Goal: Share content: Share content

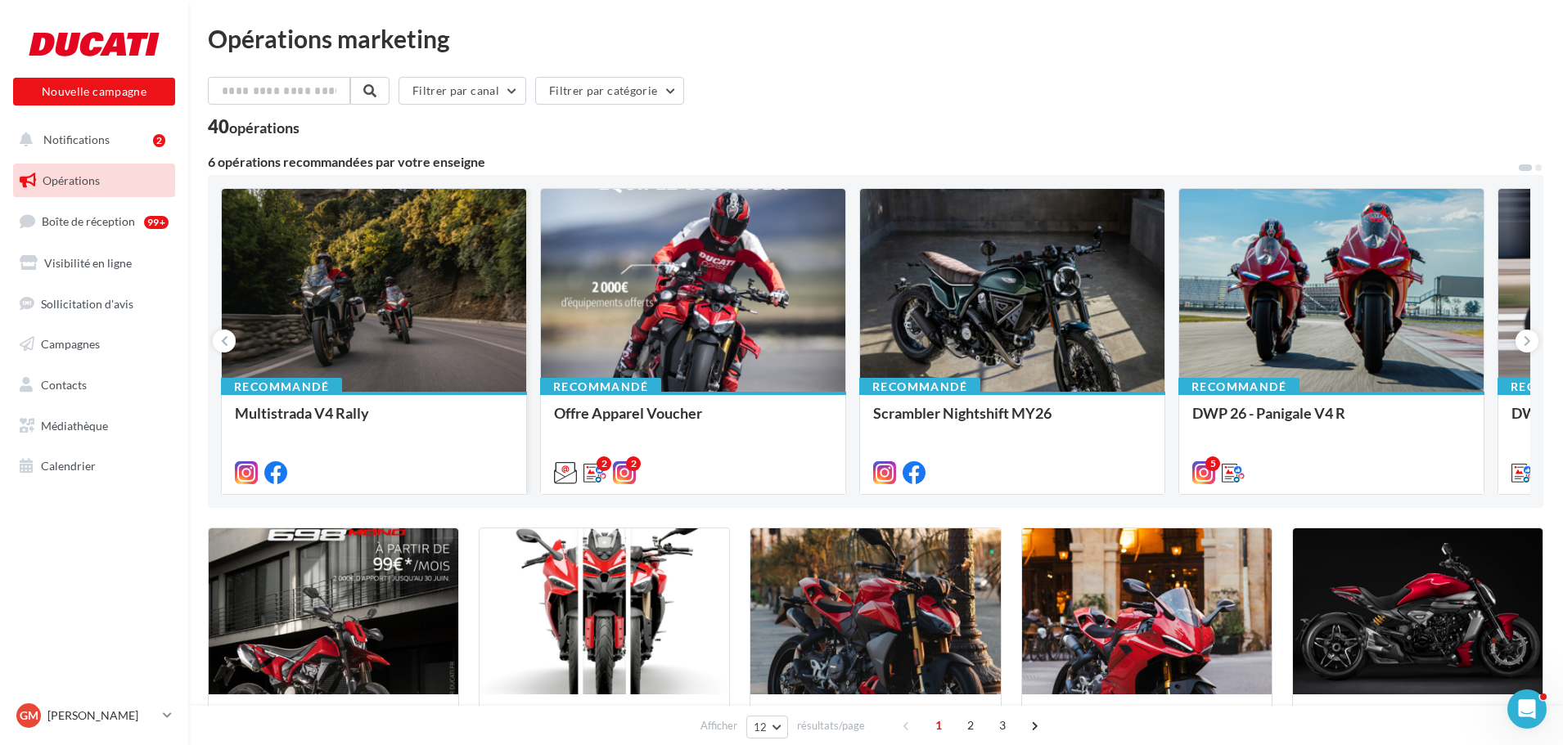
click at [455, 277] on div at bounding box center [374, 291] width 304 height 205
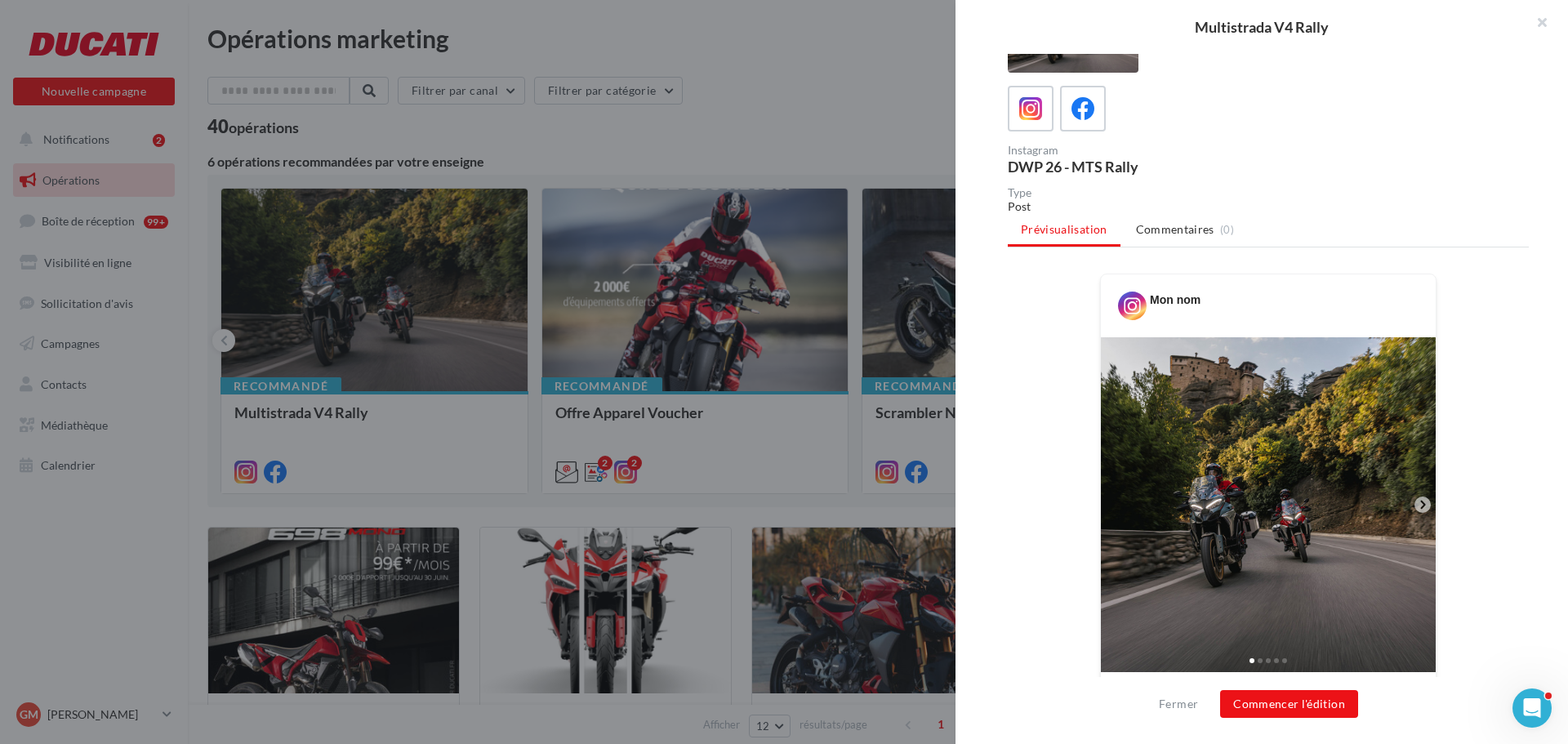
scroll to position [372, 0]
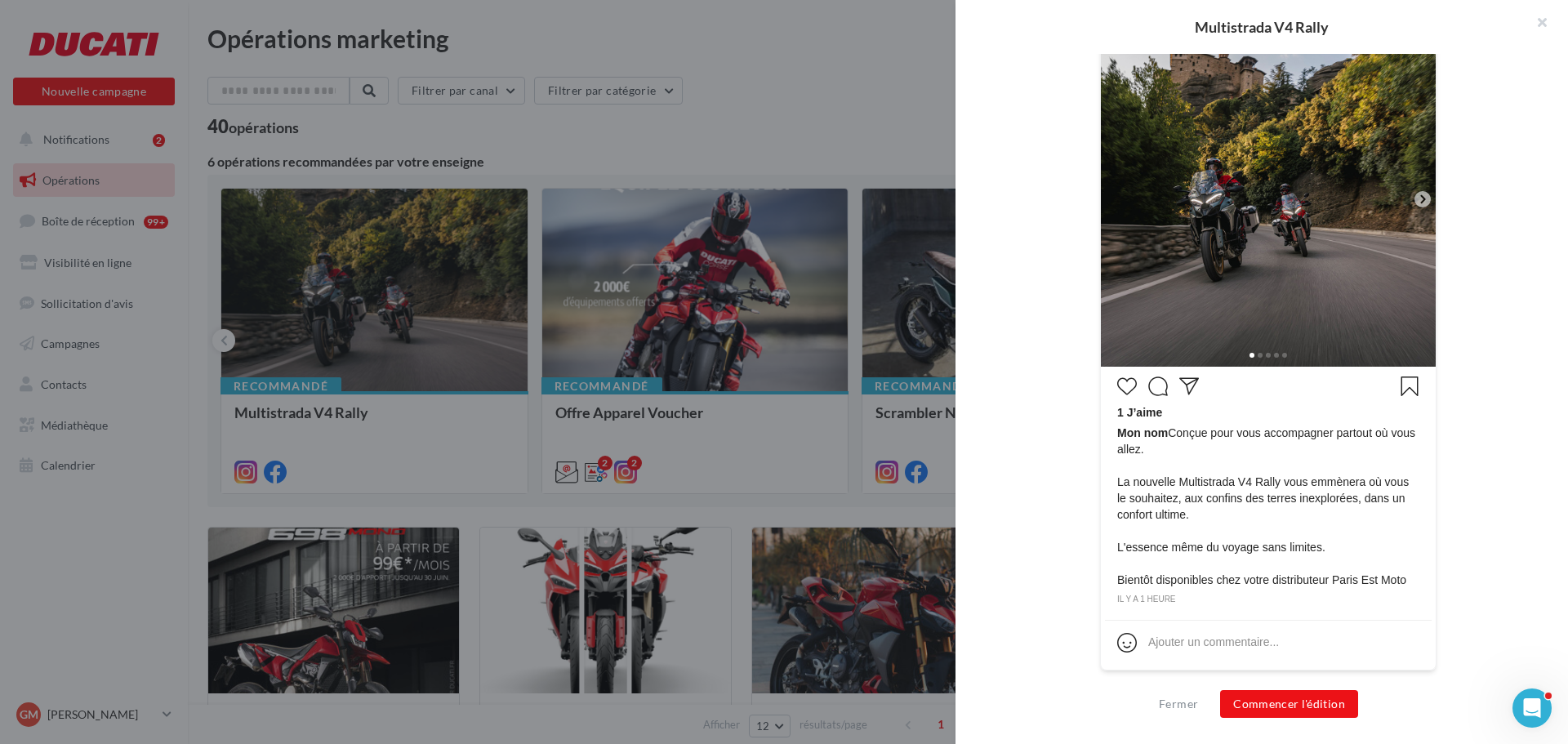
click at [1421, 204] on icon at bounding box center [1422, 199] width 15 height 15
click at [1420, 200] on icon at bounding box center [1422, 200] width 5 height 8
click at [1300, 701] on button "Commencer l'édition" at bounding box center [1289, 704] width 138 height 28
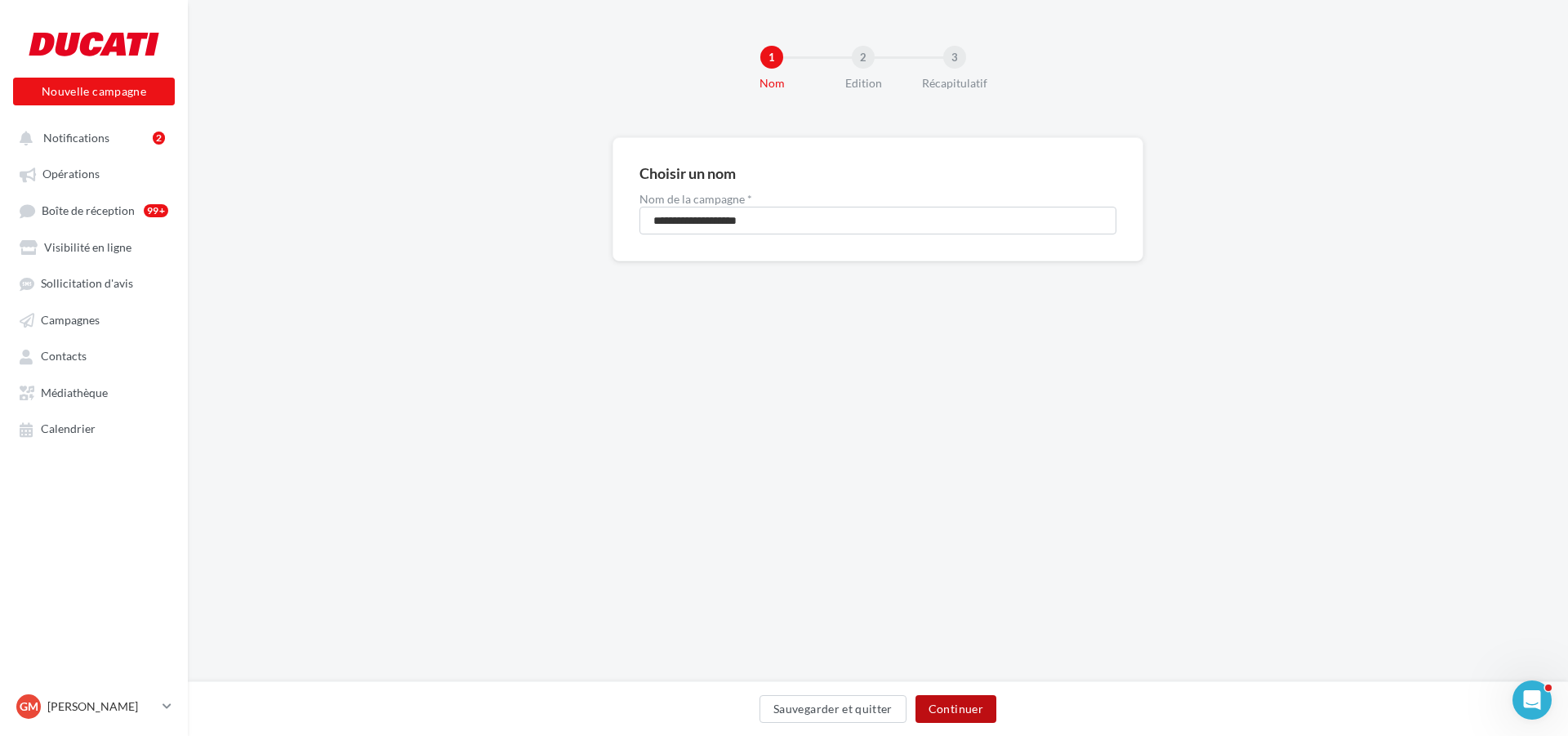
click at [955, 708] on button "Continuer" at bounding box center [955, 709] width 81 height 28
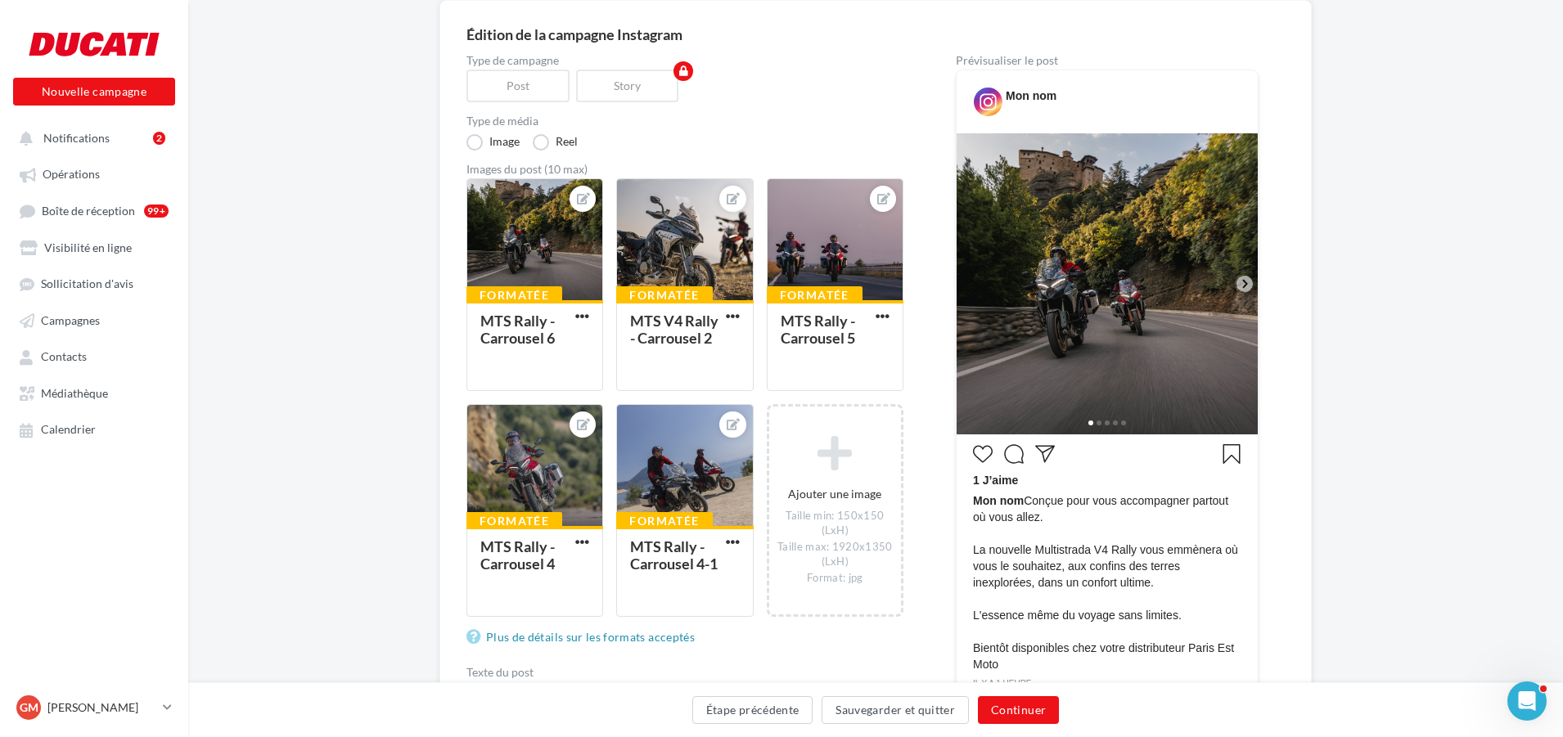
scroll to position [164, 0]
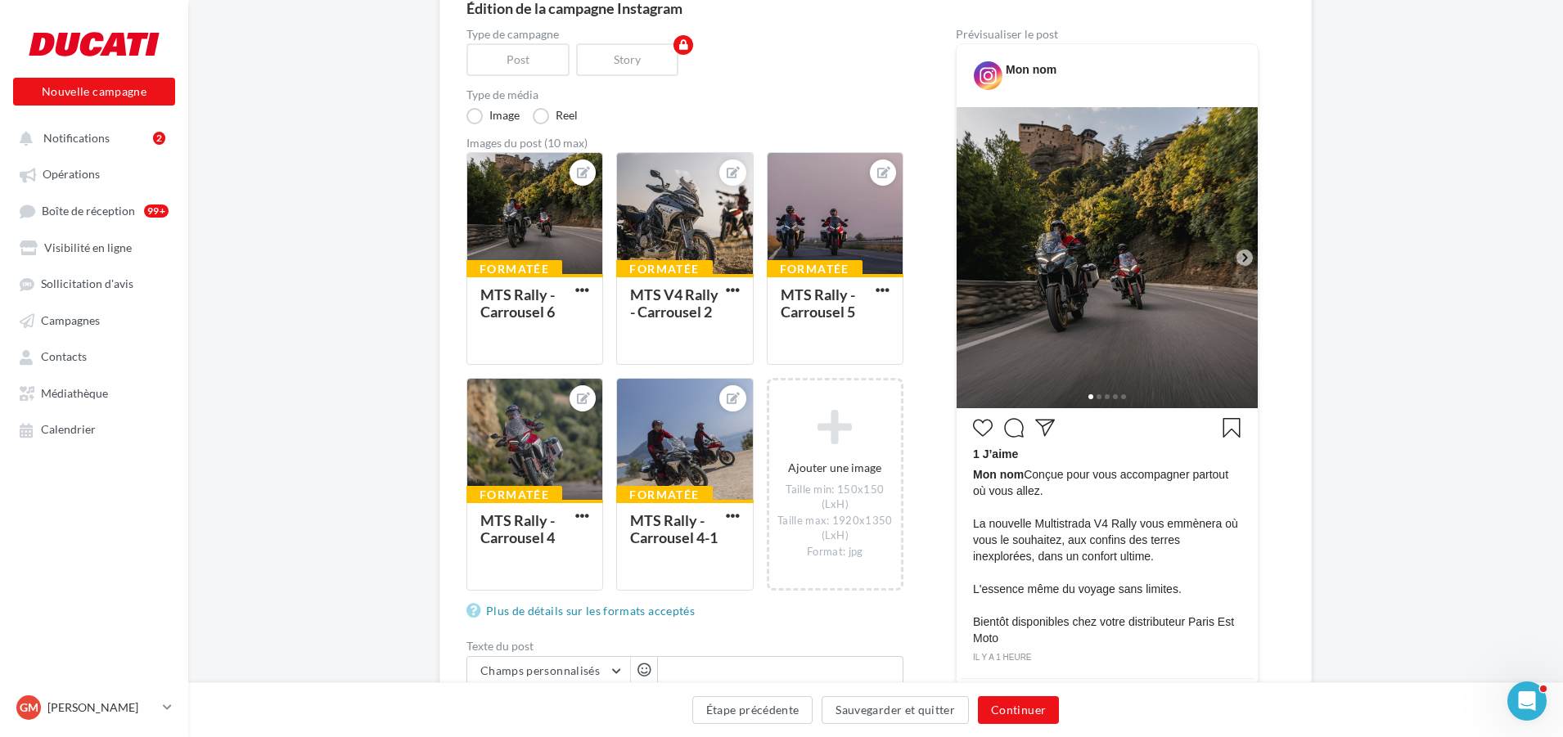
click at [1243, 255] on icon at bounding box center [1244, 258] width 5 height 8
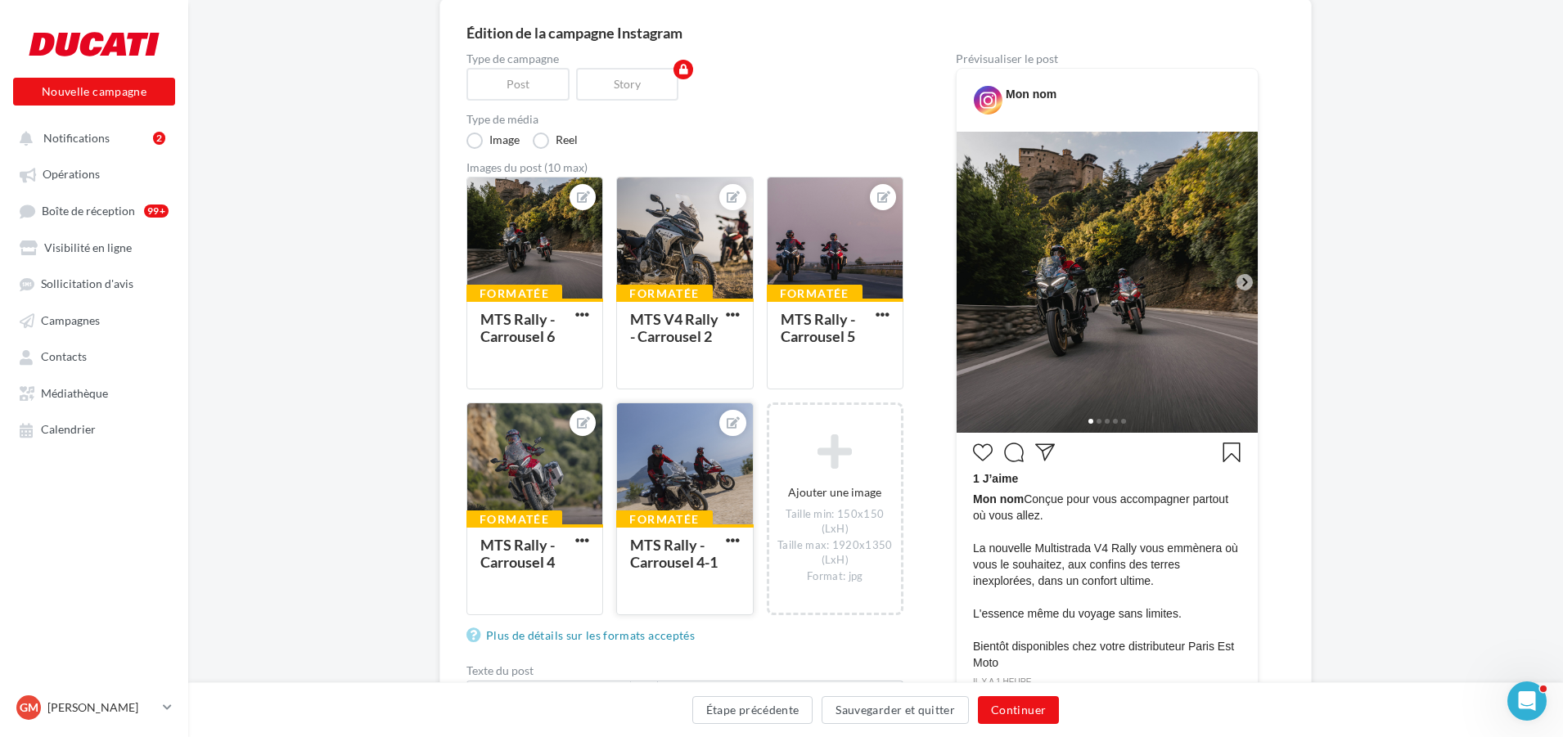
scroll to position [0, 0]
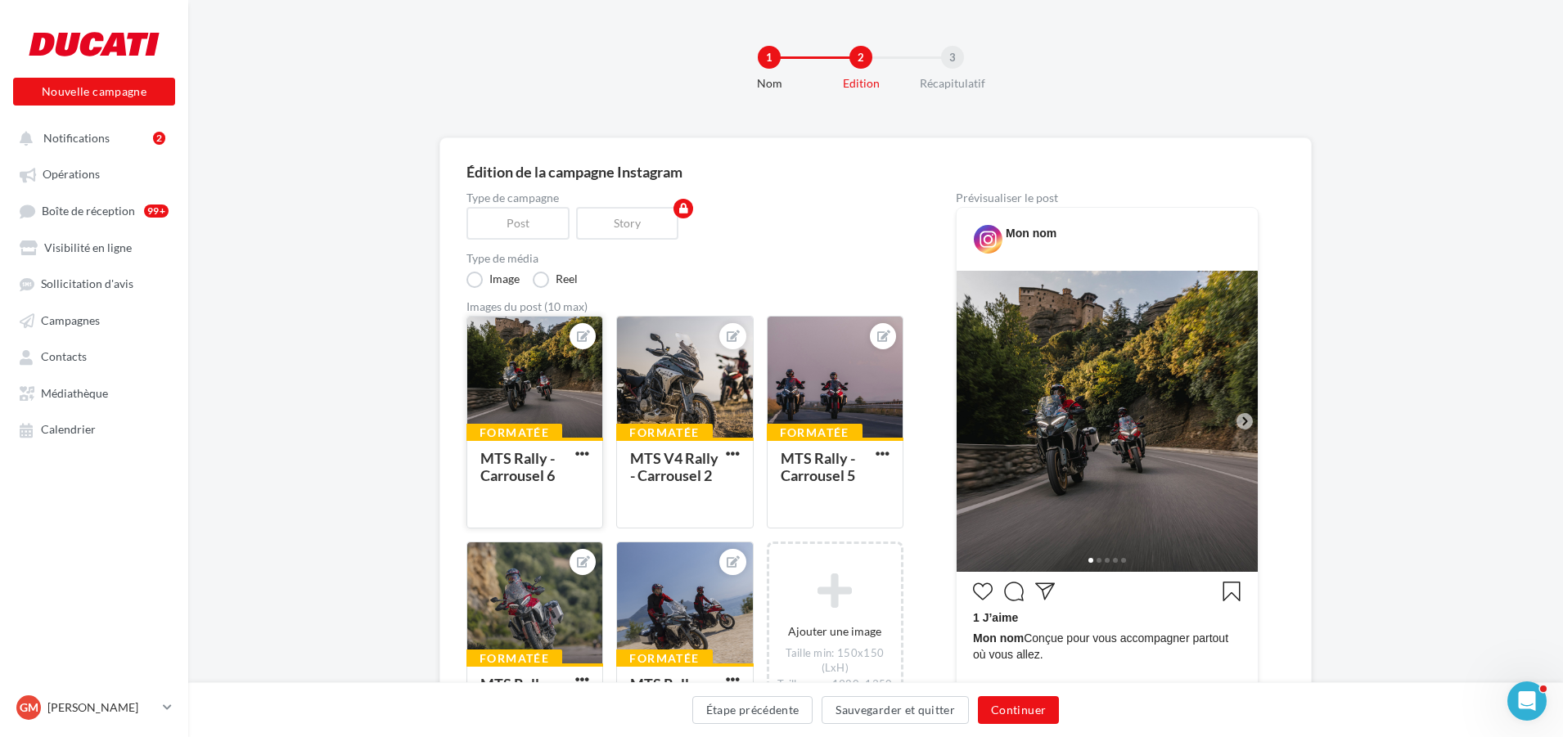
click at [532, 345] on div at bounding box center [534, 378] width 135 height 123
click at [466, 528] on div "Sélectionner un fichier Consulter les contraintes attendues pour ce type de cam…" at bounding box center [534, 528] width 137 height 0
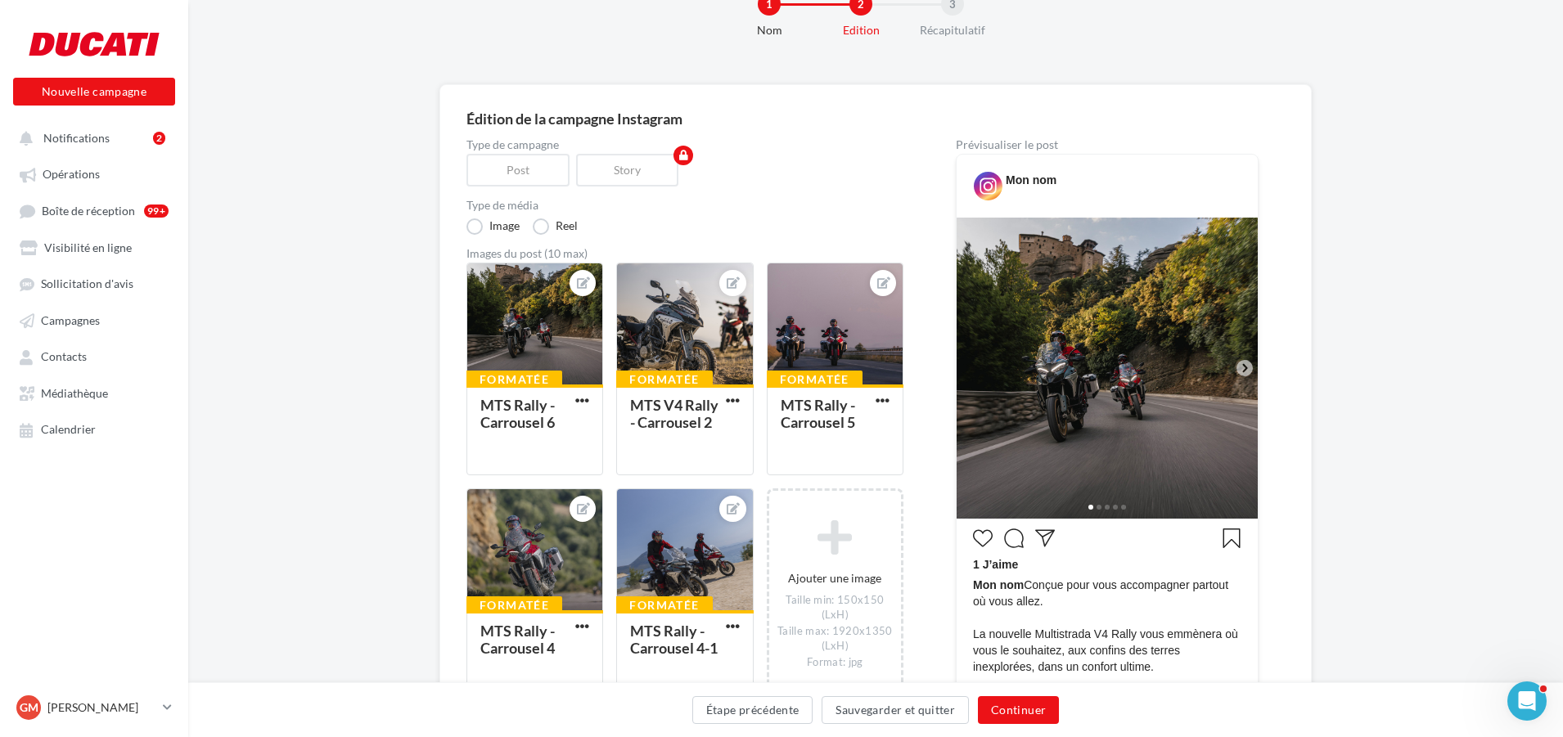
scroll to position [82, 0]
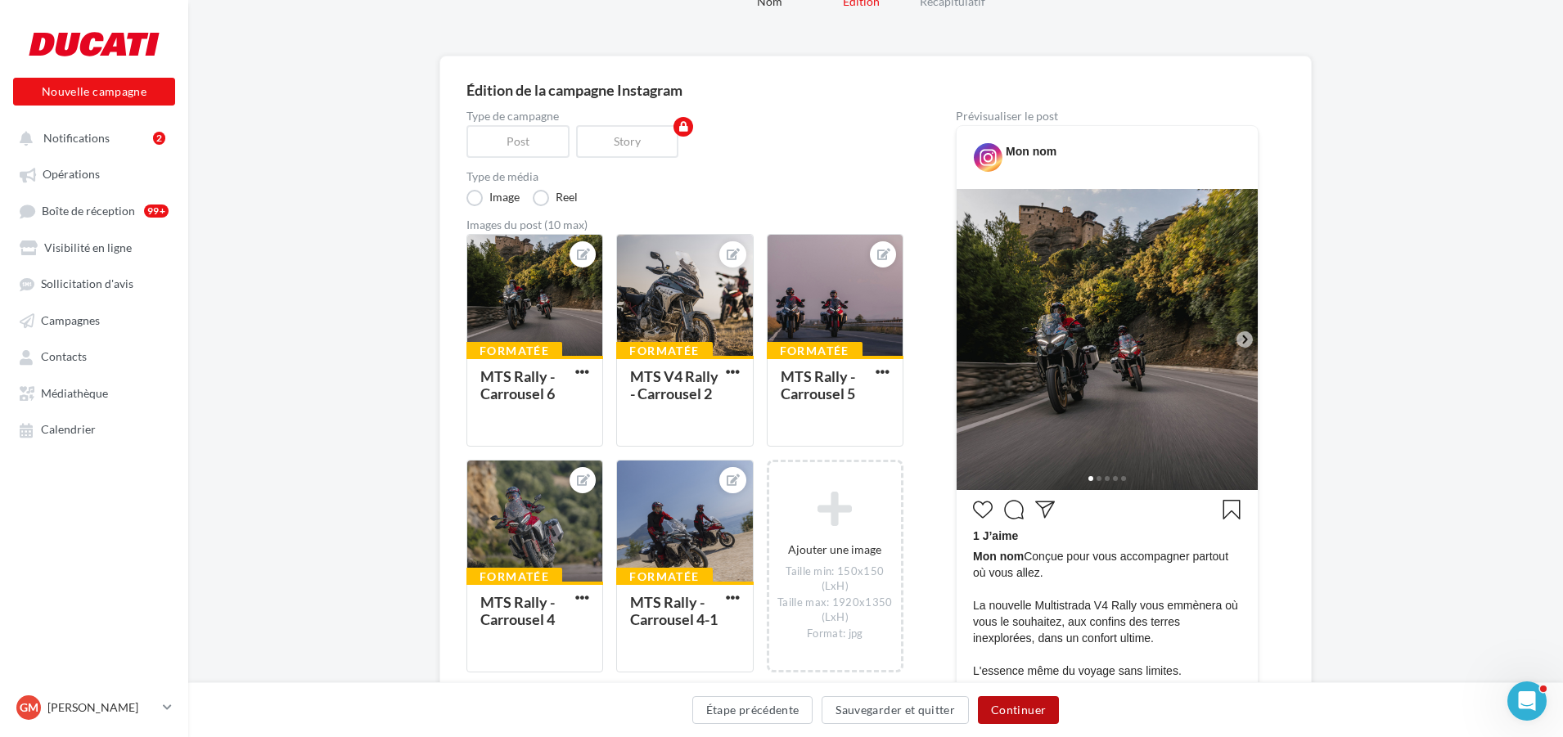
click at [1030, 712] on button "Continuer" at bounding box center [1018, 710] width 81 height 28
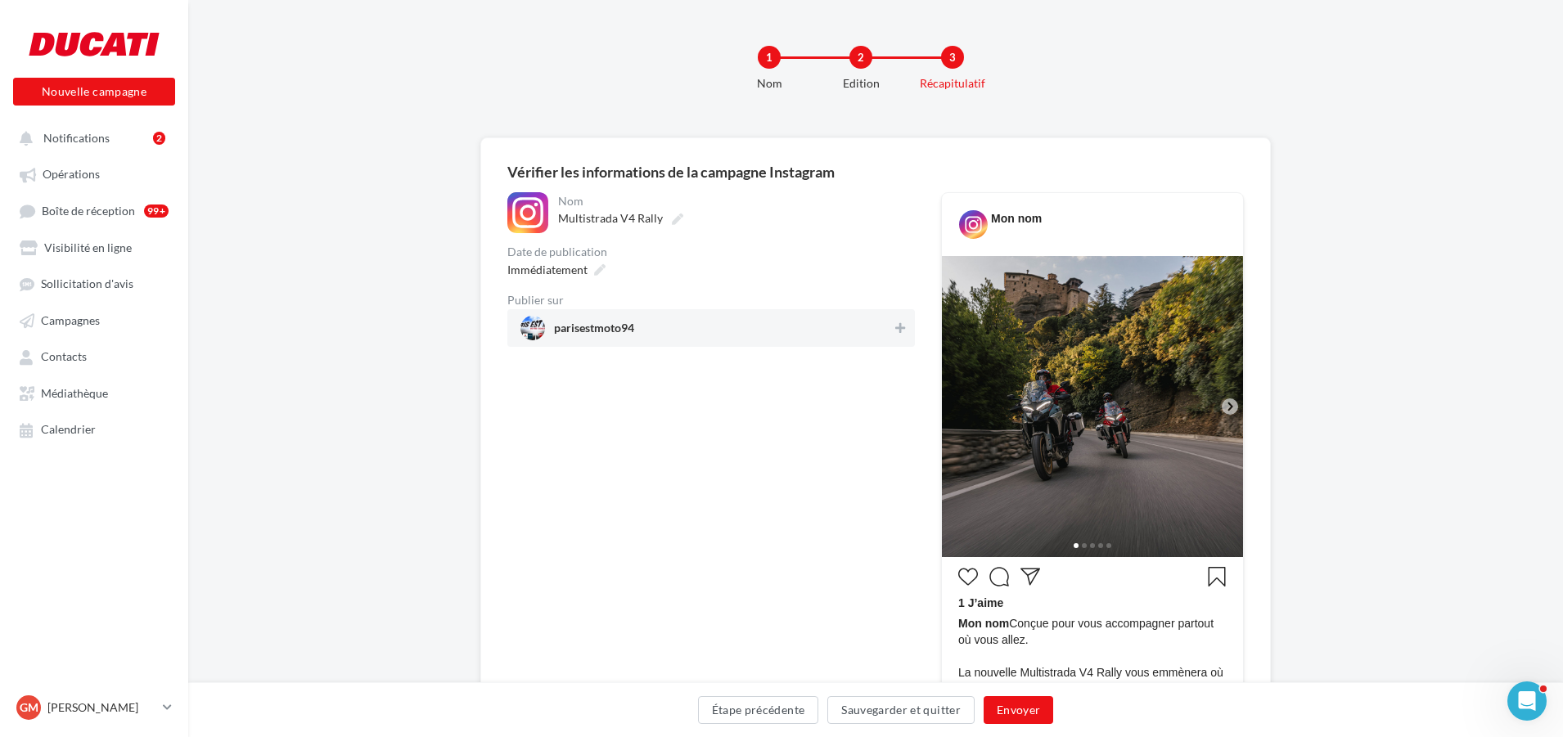
click at [888, 330] on span "parisestmoto94" at bounding box center [705, 328] width 371 height 25
click at [1231, 409] on icon at bounding box center [1229, 406] width 15 height 15
click at [1095, 542] on div at bounding box center [1092, 544] width 301 height 26
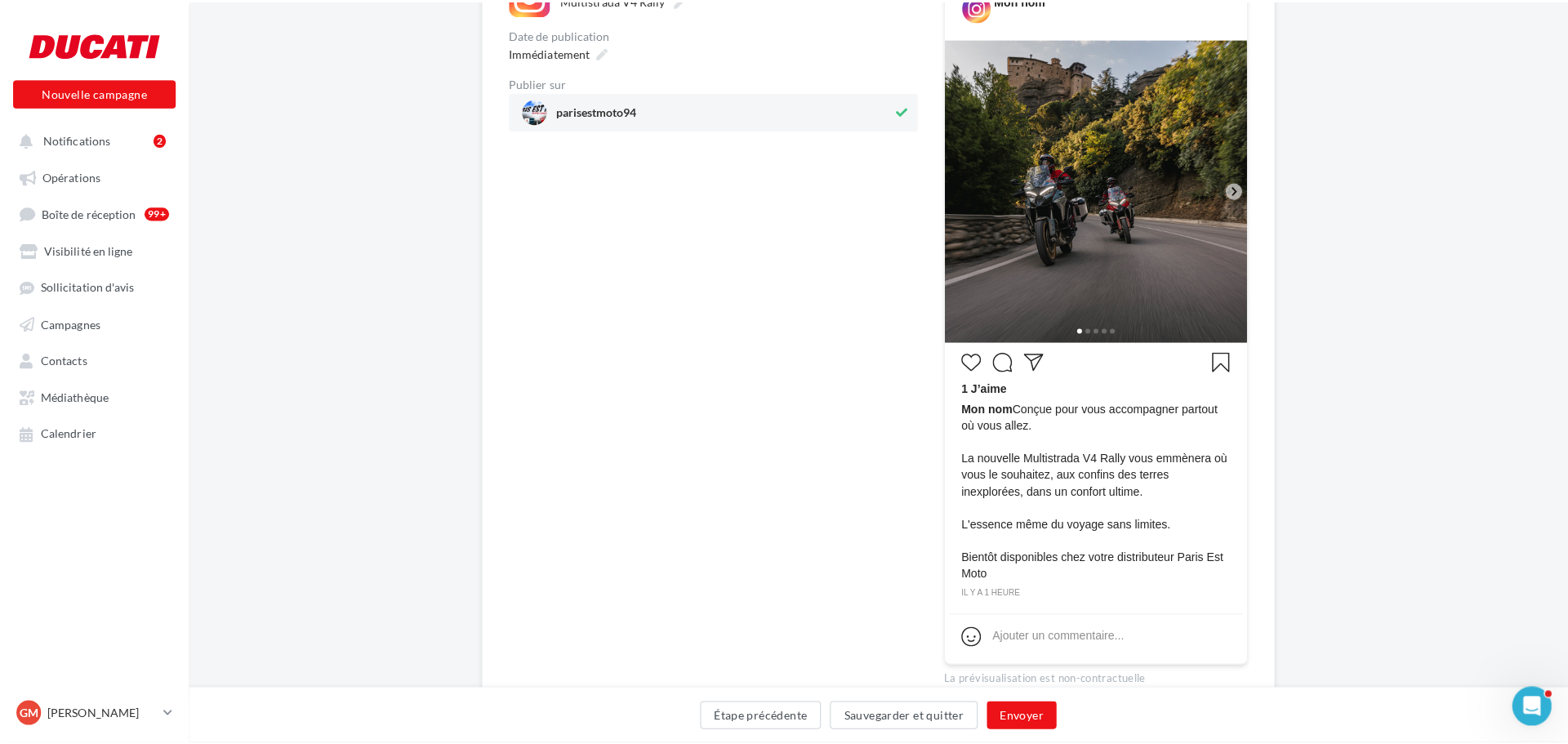
scroll to position [245, 0]
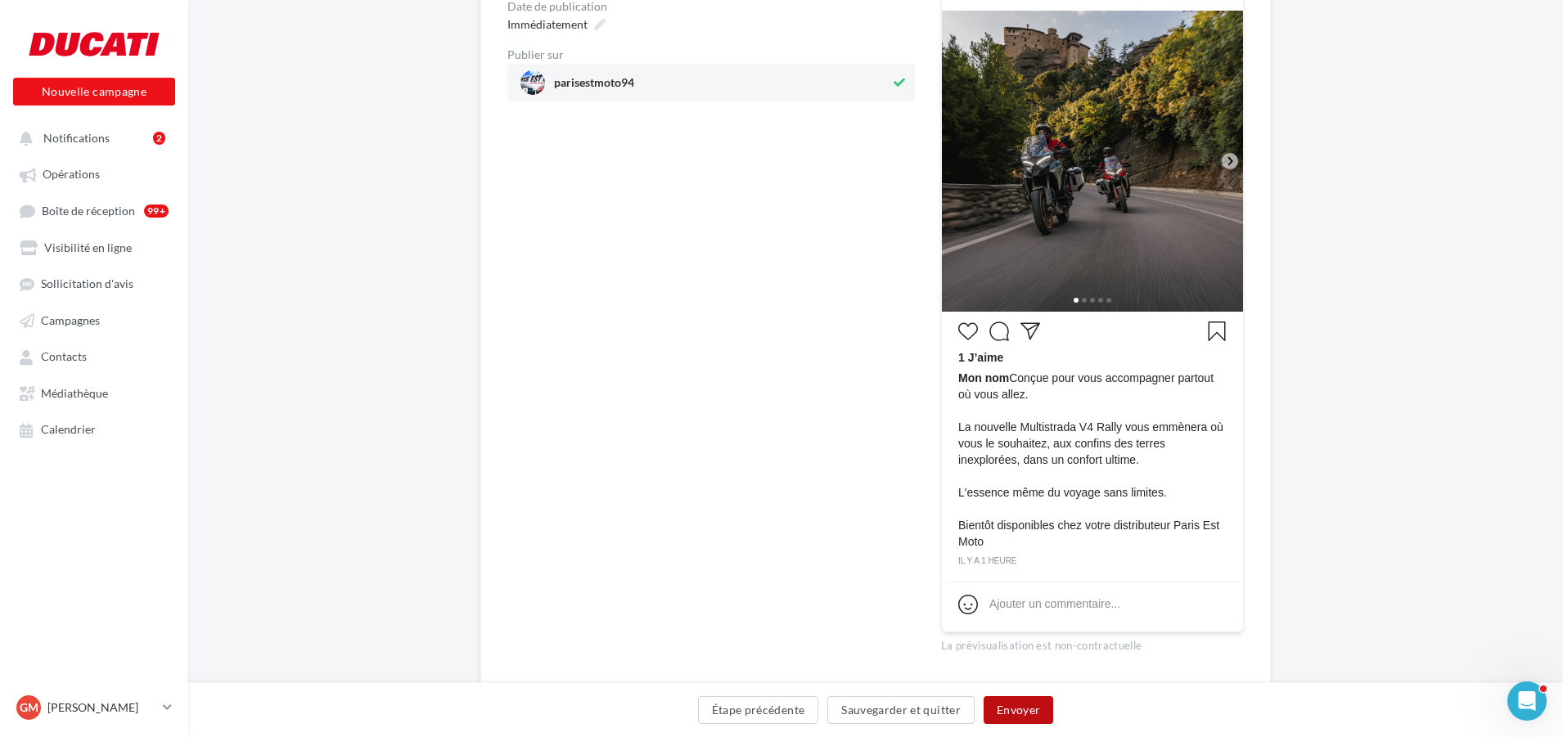
click at [1018, 708] on button "Envoyer" at bounding box center [1018, 710] width 70 height 28
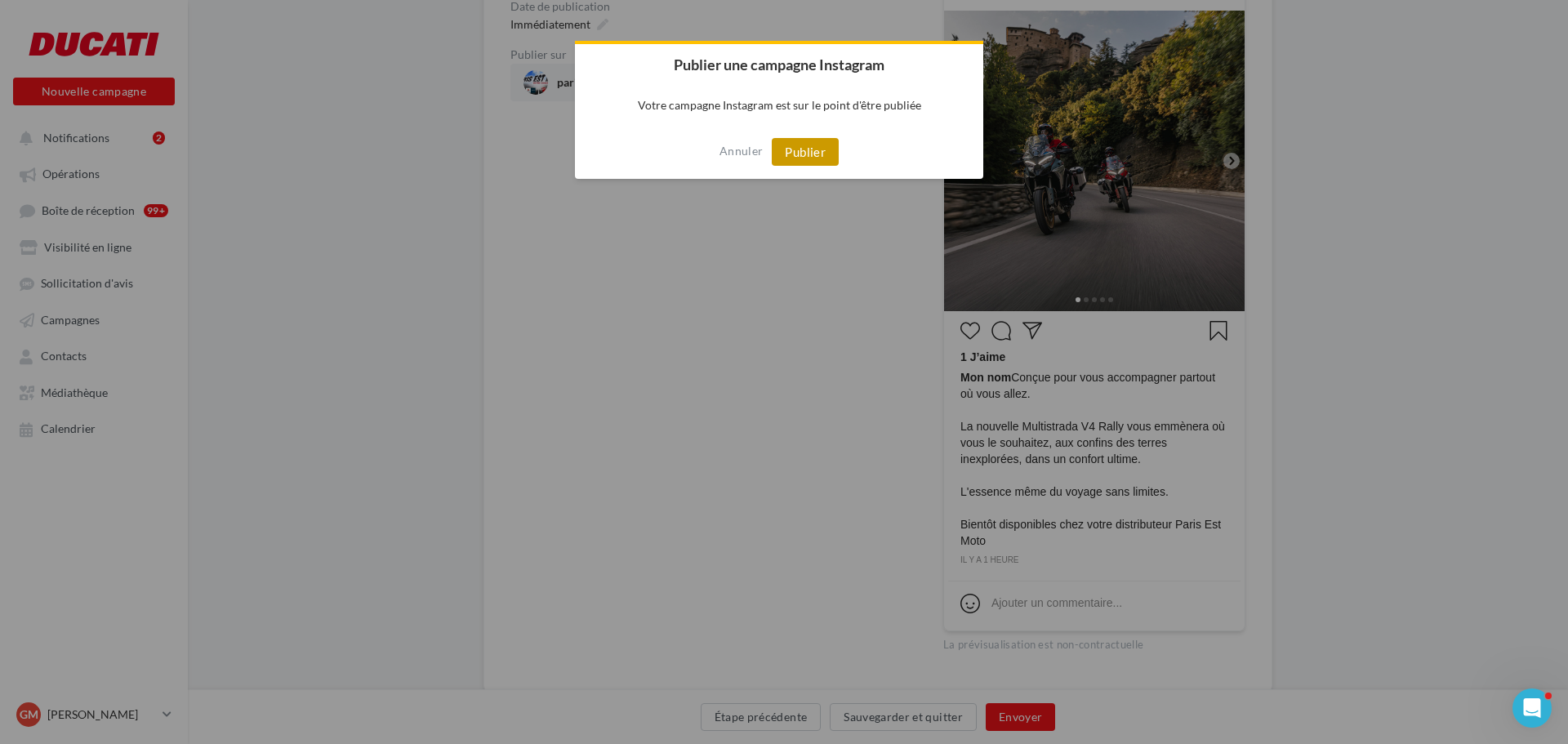
click at [803, 150] on button "Publier" at bounding box center [804, 152] width 67 height 28
